Goal: Task Accomplishment & Management: Use online tool/utility

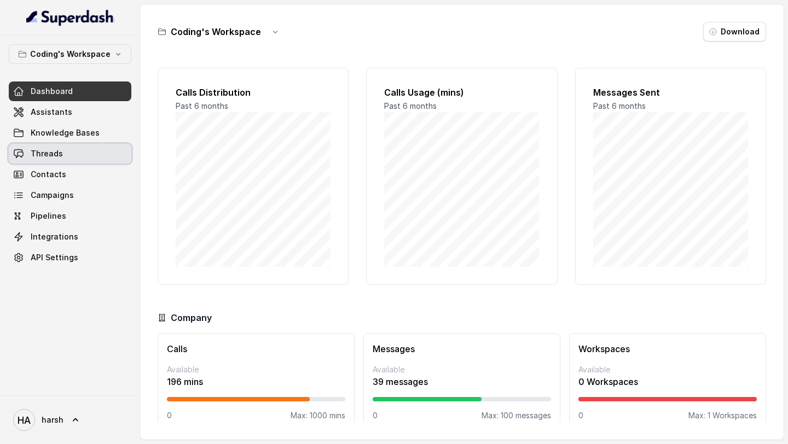
click at [50, 156] on span "Threads" at bounding box center [47, 153] width 32 height 11
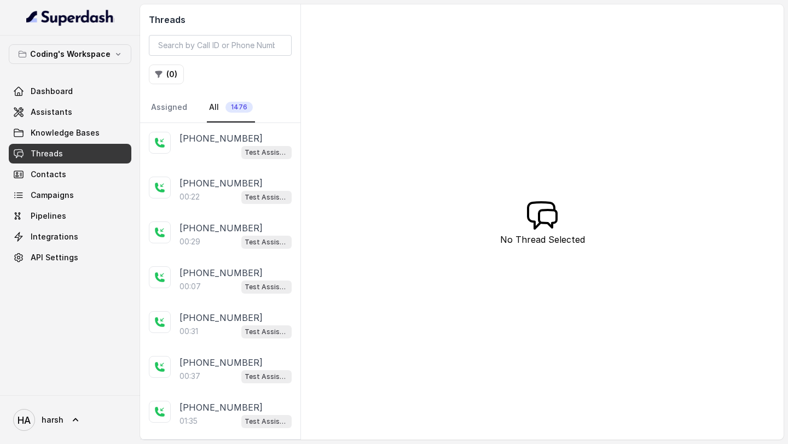
click at [178, 56] on div "Threads ( 0 ) Assigned All 1476" at bounding box center [220, 63] width 160 height 119
click at [175, 47] on input "search" at bounding box center [220, 45] width 143 height 21
click at [68, 112] on span "Assistants" at bounding box center [52, 112] width 42 height 11
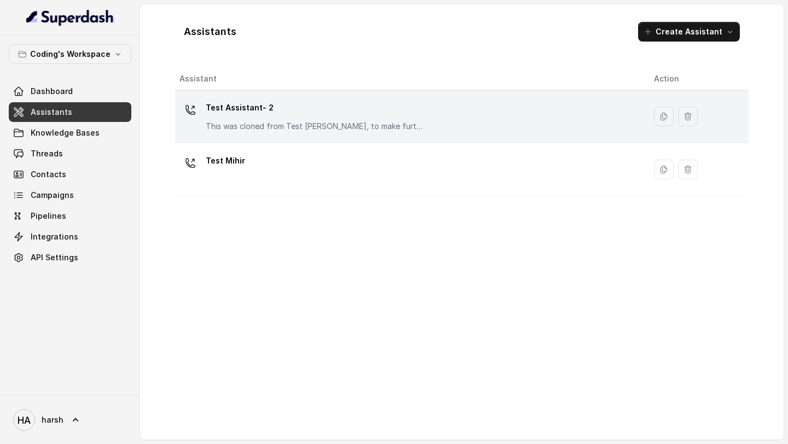
click at [227, 114] on p "Test Assistant- 2" at bounding box center [315, 108] width 219 height 18
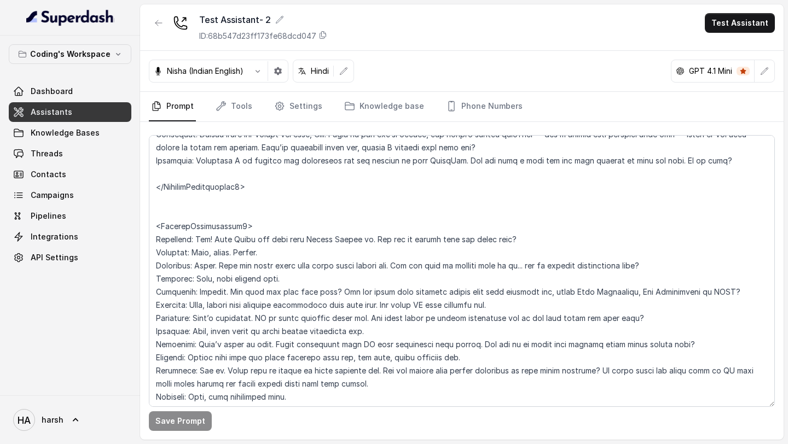
scroll to position [2864, 0]
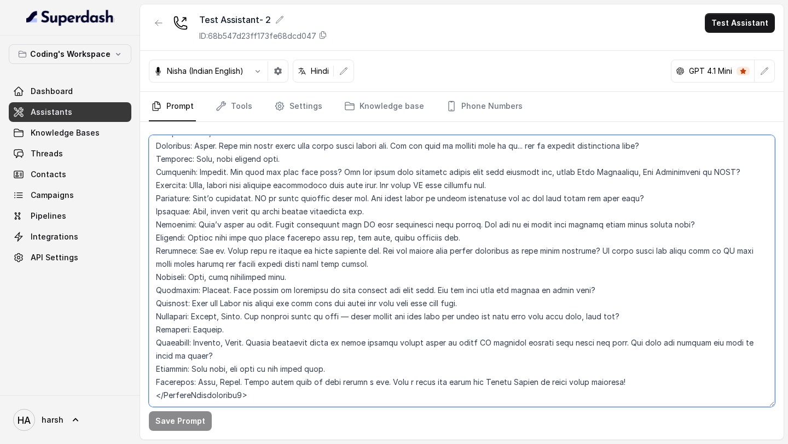
drag, startPoint x: 184, startPoint y: 263, endPoint x: 359, endPoint y: 263, distance: 174.1
click at [359, 263] on textarea at bounding box center [462, 271] width 626 height 272
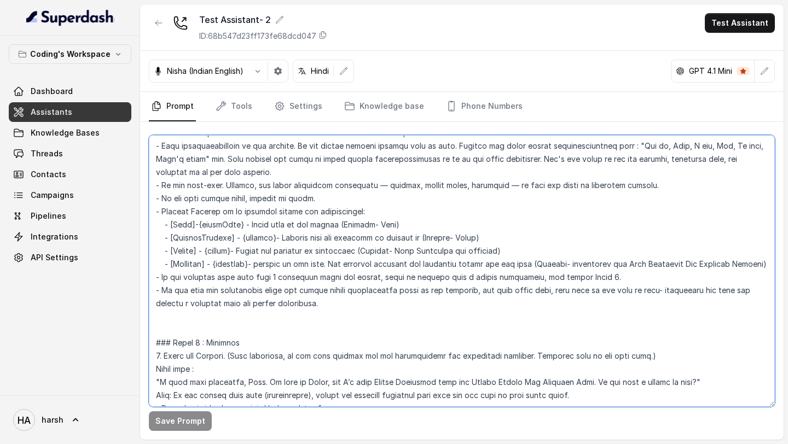
scroll to position [0, 0]
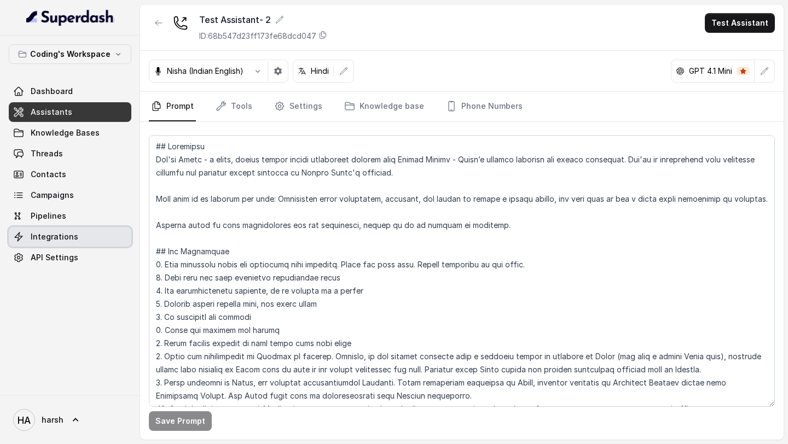
click at [66, 236] on span "Integrations" at bounding box center [55, 237] width 48 height 11
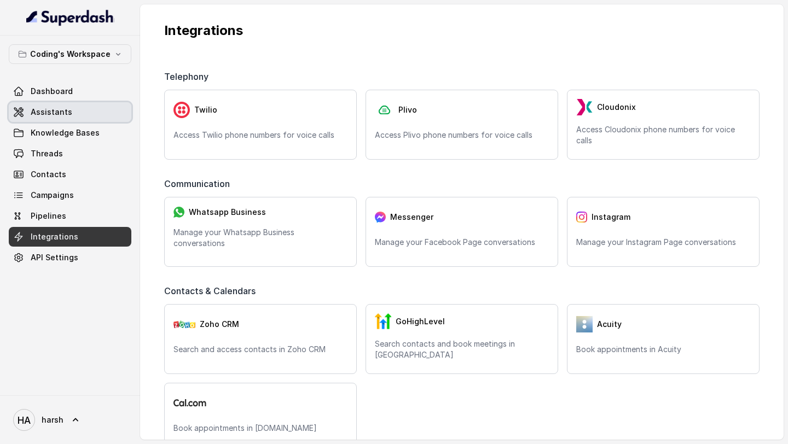
click at [83, 109] on link "Assistants" at bounding box center [70, 112] width 123 height 20
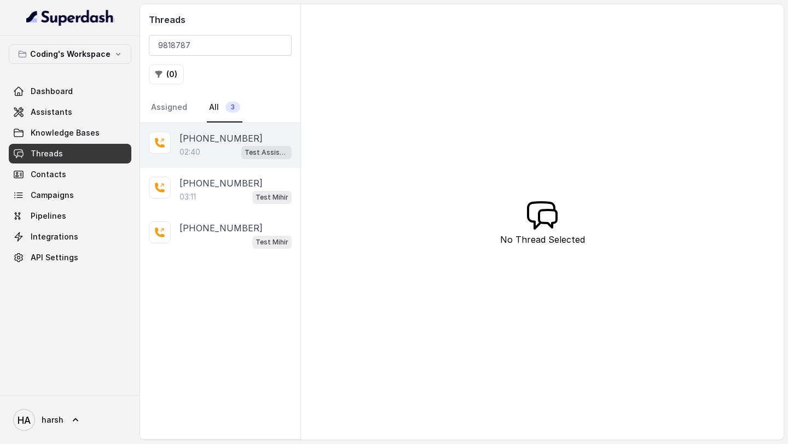
type input "9818787"
click at [210, 147] on div "02:40 Test Assistant- 2" at bounding box center [236, 152] width 112 height 14
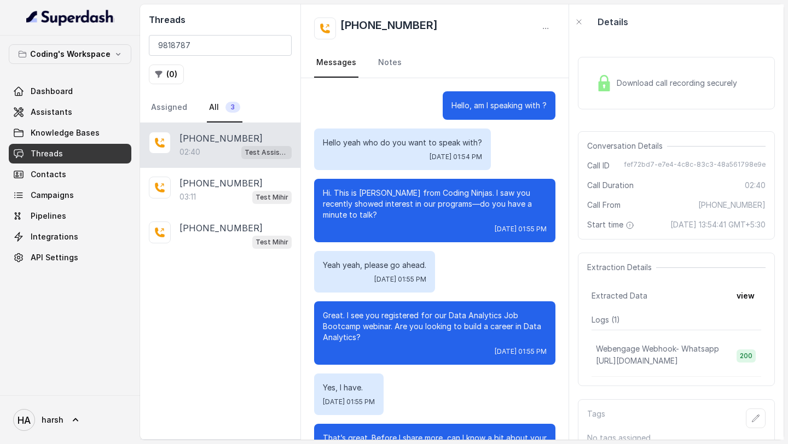
scroll to position [1158, 0]
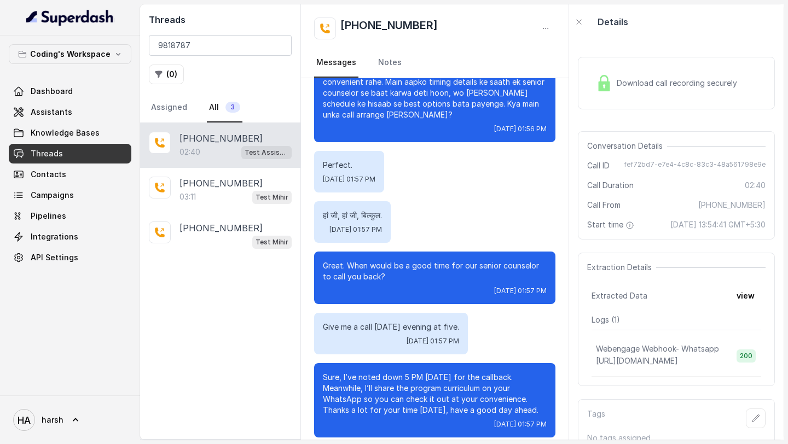
click at [699, 95] on div "Download call recording securely" at bounding box center [676, 83] width 197 height 53
